Goal: Task Accomplishment & Management: Use online tool/utility

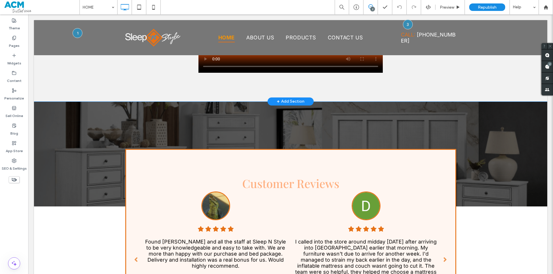
scroll to position [403, 0]
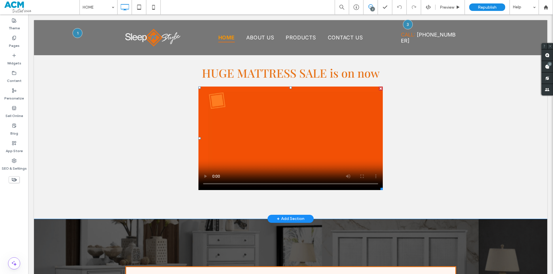
click at [247, 147] on span at bounding box center [290, 139] width 184 height 104
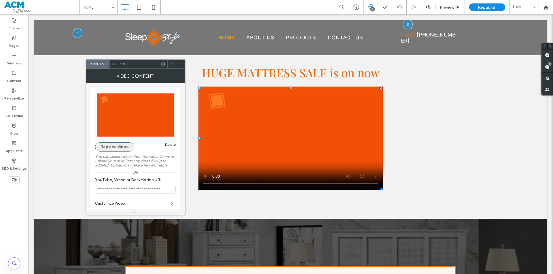
click at [113, 149] on button "Replace Video" at bounding box center [114, 146] width 39 height 9
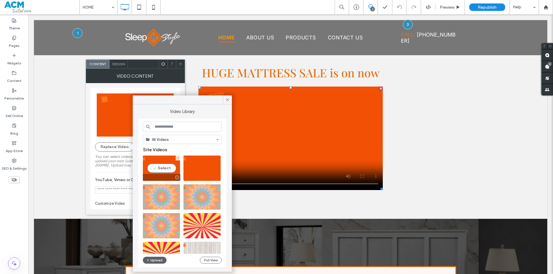
click at [164, 165] on video at bounding box center [161, 168] width 37 height 25
type input "**********"
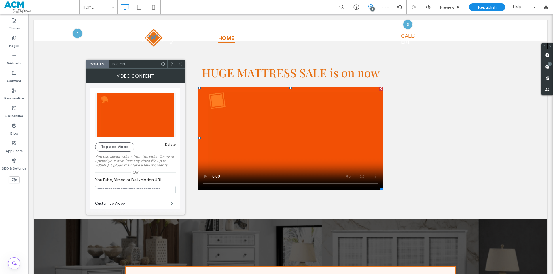
click at [179, 64] on icon at bounding box center [180, 64] width 4 height 4
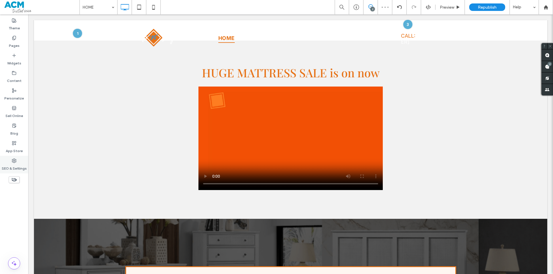
click at [7, 169] on label "SEO & Settings" at bounding box center [14, 167] width 25 height 8
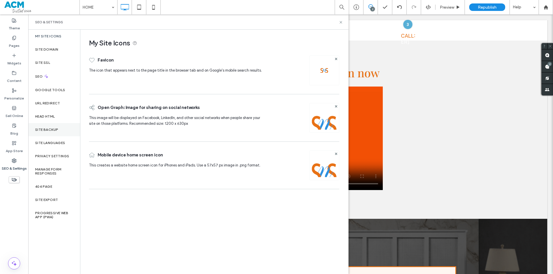
click at [54, 132] on label "Site Backup" at bounding box center [46, 130] width 23 height 4
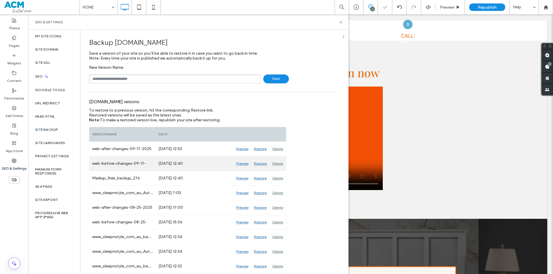
click at [239, 164] on div "Preview" at bounding box center [242, 164] width 18 height 14
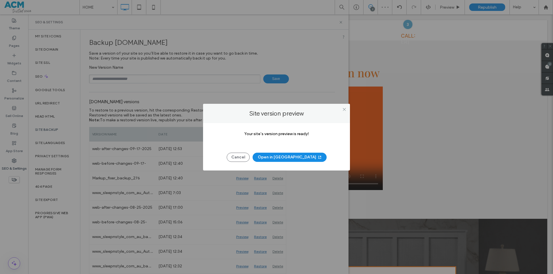
click at [287, 159] on button "Open in New Tab" at bounding box center [289, 157] width 74 height 9
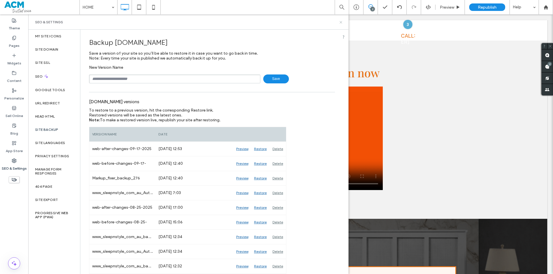
click at [339, 23] on icon at bounding box center [340, 22] width 4 height 4
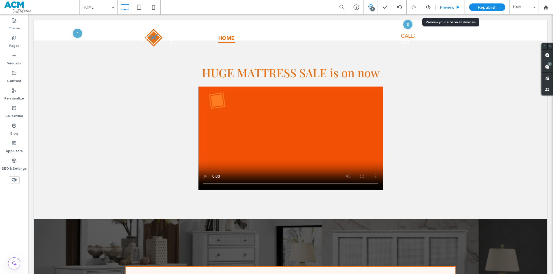
click at [445, 3] on div "Preview" at bounding box center [449, 7] width 29 height 14
click at [443, 4] on div "Preview" at bounding box center [449, 7] width 29 height 14
click at [441, 9] on span "Preview" at bounding box center [446, 7] width 14 height 5
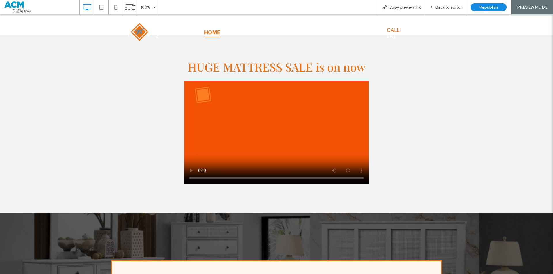
click at [236, 144] on video at bounding box center [276, 133] width 184 height 104
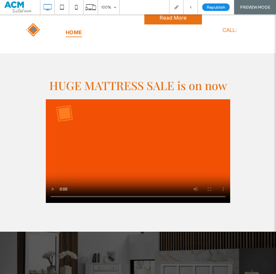
click at [100, 214] on div "HUGE MATTRESS SALE is on now Click To Paste Row + Add Section" at bounding box center [138, 142] width 276 height 178
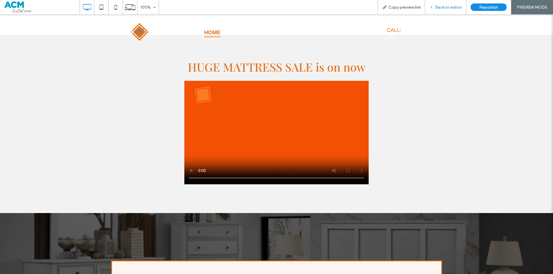
click at [449, 5] on span "Back to editor" at bounding box center [448, 7] width 26 height 5
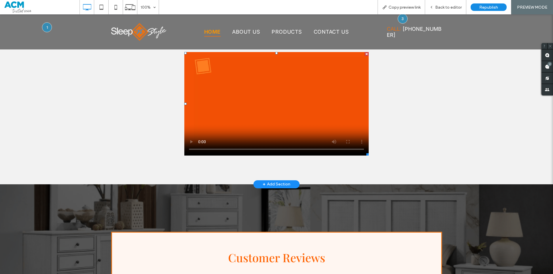
click at [189, 142] on span at bounding box center [276, 104] width 184 height 104
click at [407, 6] on span "Copy preview link" at bounding box center [404, 7] width 32 height 5
click at [442, 6] on span "Back to editor" at bounding box center [448, 7] width 26 height 5
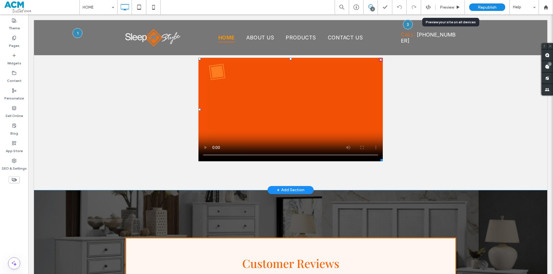
click at [324, 96] on span at bounding box center [290, 110] width 184 height 104
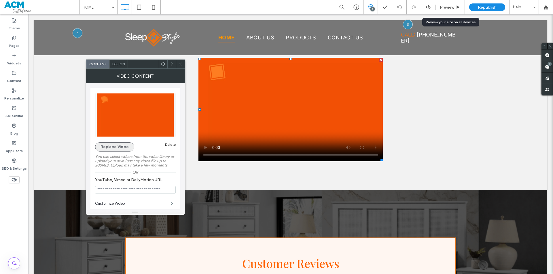
click at [111, 150] on button "Replace Video" at bounding box center [114, 146] width 39 height 9
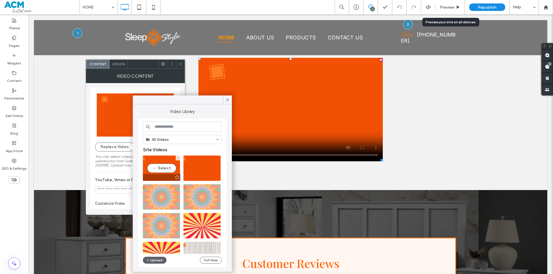
click at [167, 167] on video at bounding box center [161, 168] width 37 height 25
type input "**********"
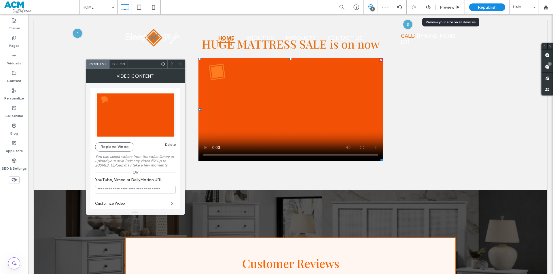
click at [182, 64] on icon at bounding box center [180, 64] width 4 height 4
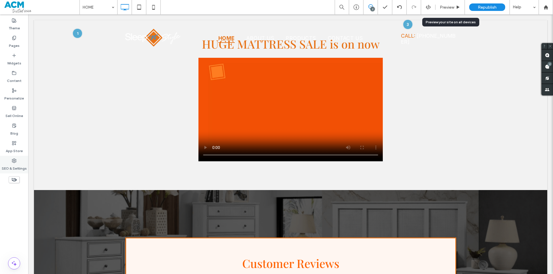
click at [18, 164] on label "SEO & Settings" at bounding box center [14, 167] width 25 height 8
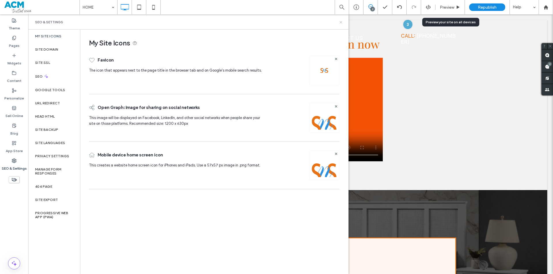
click at [339, 21] on icon at bounding box center [340, 22] width 4 height 4
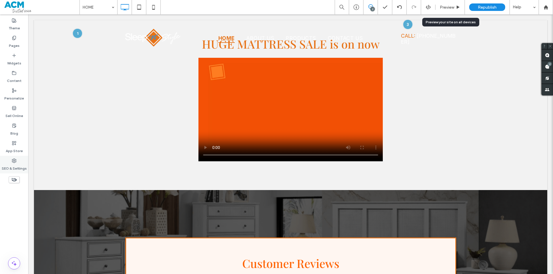
click at [16, 164] on label "SEO & Settings" at bounding box center [14, 167] width 25 height 8
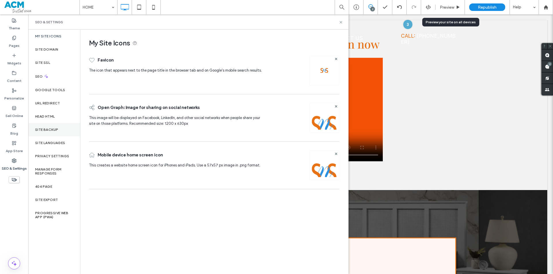
click at [52, 126] on div "Site Backup" at bounding box center [54, 129] width 52 height 13
